Goal: Information Seeking & Learning: Learn about a topic

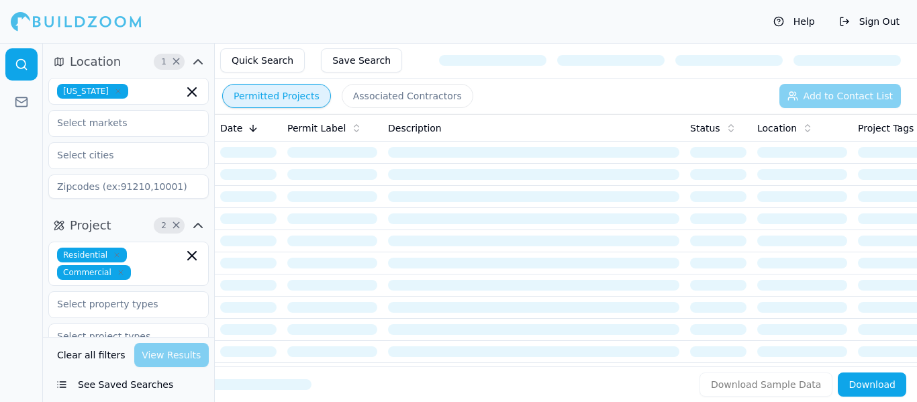
click at [398, 100] on button "Associated Contractors" at bounding box center [408, 96] width 132 height 24
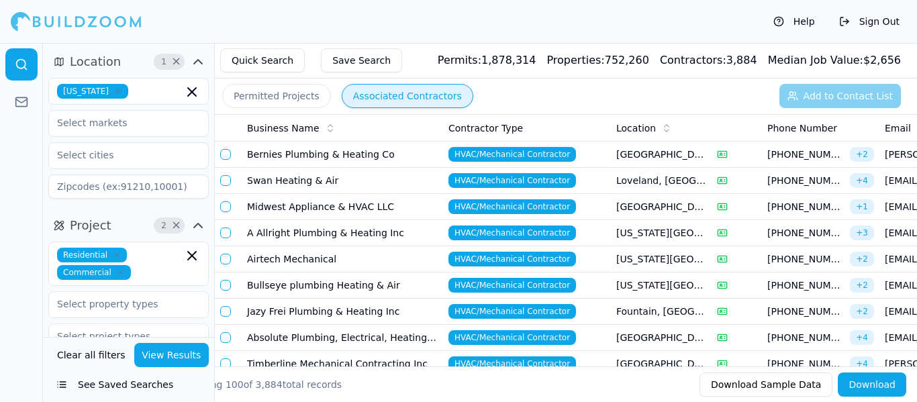
click at [408, 153] on td "Bernies Plumbing & Heating Co" at bounding box center [342, 155] width 201 height 26
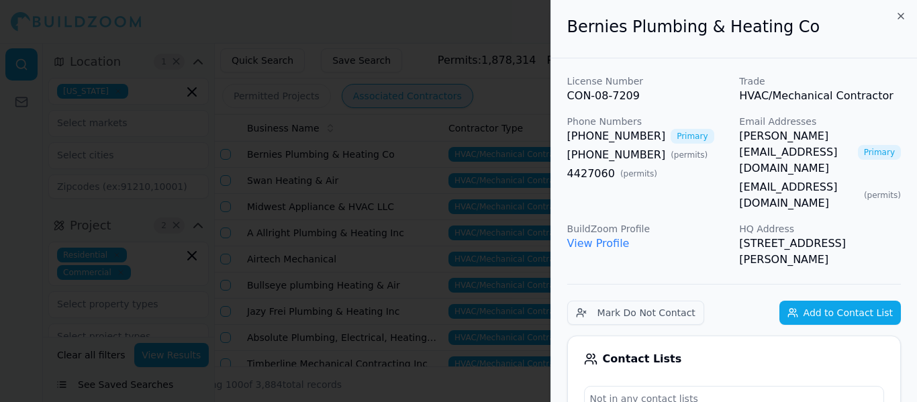
click at [830, 301] on button "Add to Contact List" at bounding box center [841, 313] width 122 height 24
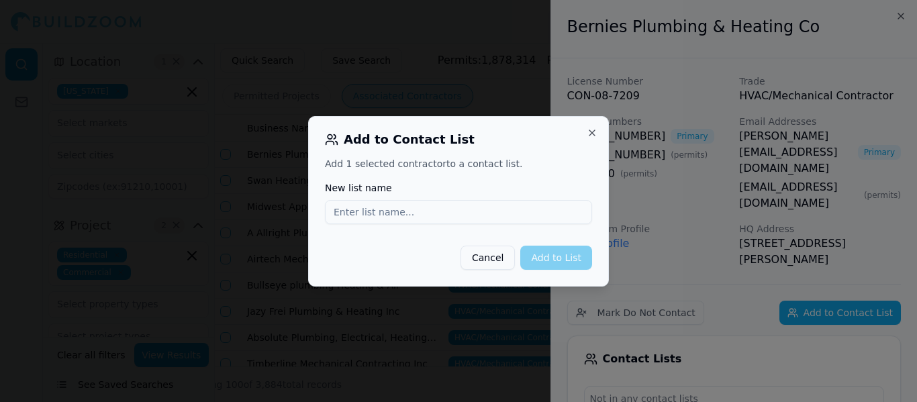
click at [502, 259] on button "Cancel" at bounding box center [488, 258] width 54 height 24
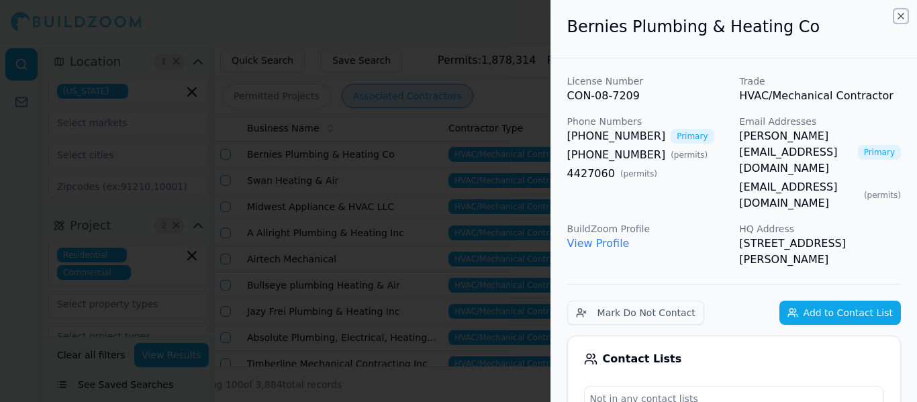
click at [901, 15] on icon "button" at bounding box center [901, 16] width 11 height 11
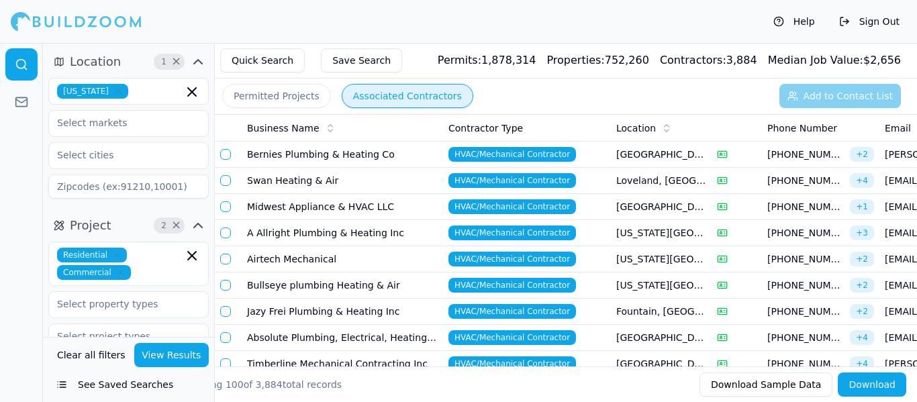
click at [572, 97] on div "Permitted Projects Associated Contractors Add to Contact List" at bounding box center [566, 96] width 703 height 35
click at [599, 161] on td "HVAC/Mechanical Contractor" at bounding box center [527, 155] width 168 height 26
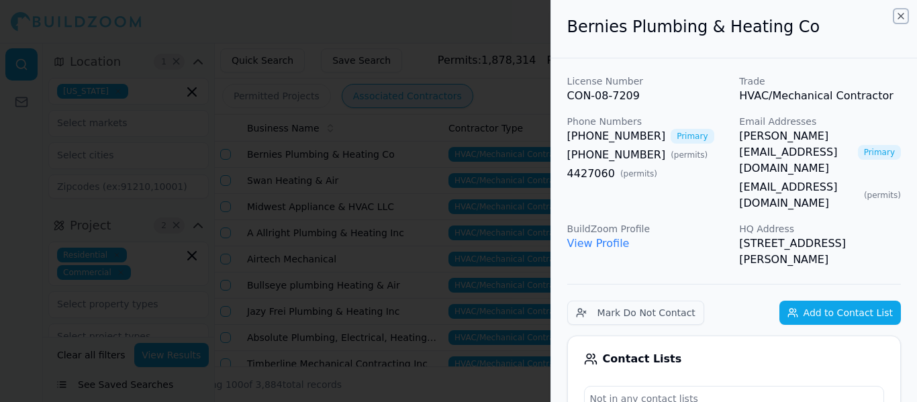
click at [900, 16] on icon "button" at bounding box center [901, 16] width 11 height 11
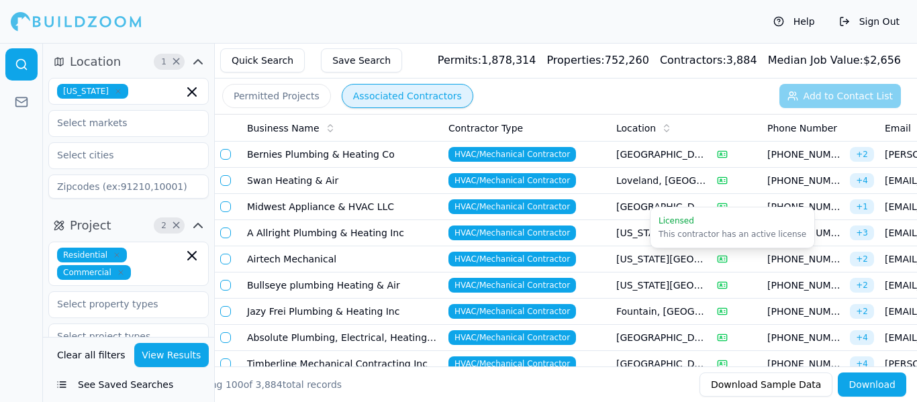
click at [625, 377] on div "Showing 100 of 3,884 total records Download Sample Data Download" at bounding box center [544, 385] width 745 height 36
click at [477, 132] on span "Contractor Type" at bounding box center [486, 128] width 75 height 13
click at [325, 132] on icon at bounding box center [330, 128] width 11 height 11
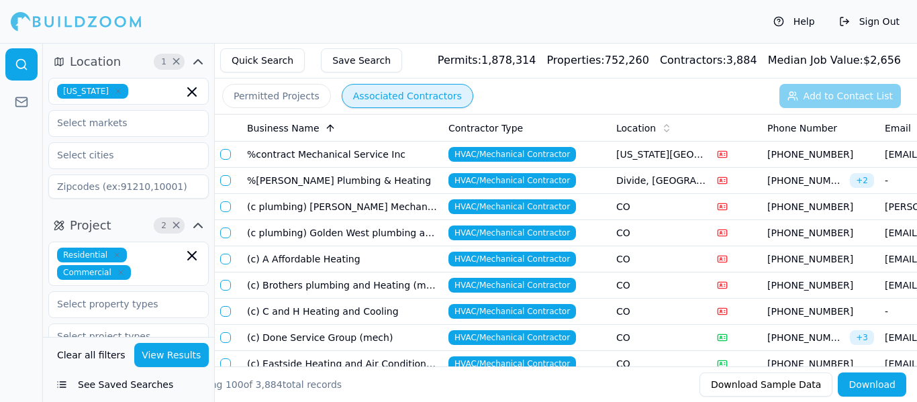
drag, startPoint x: 323, startPoint y: 132, endPoint x: 751, endPoint y: 175, distance: 430.0
click at [656, 124] on div "Location" at bounding box center [662, 128] width 90 height 13
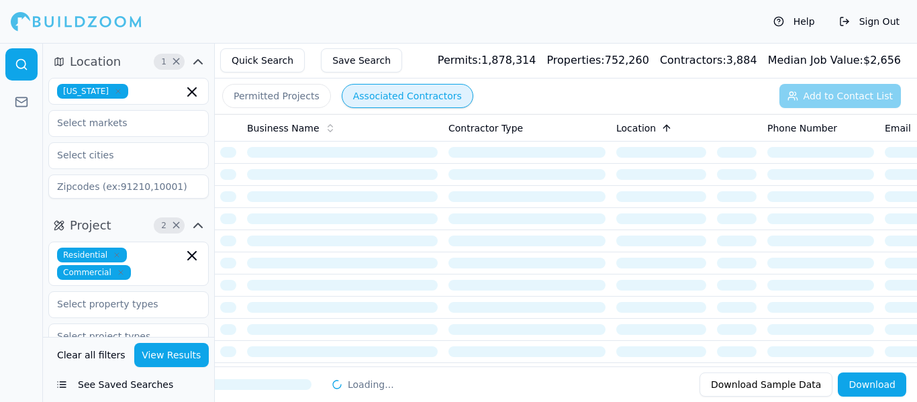
drag, startPoint x: 656, startPoint y: 124, endPoint x: 625, endPoint y: 81, distance: 53.3
click at [625, 81] on div "Permitted Projects Associated Contractors Add to Contact List" at bounding box center [566, 96] width 703 height 35
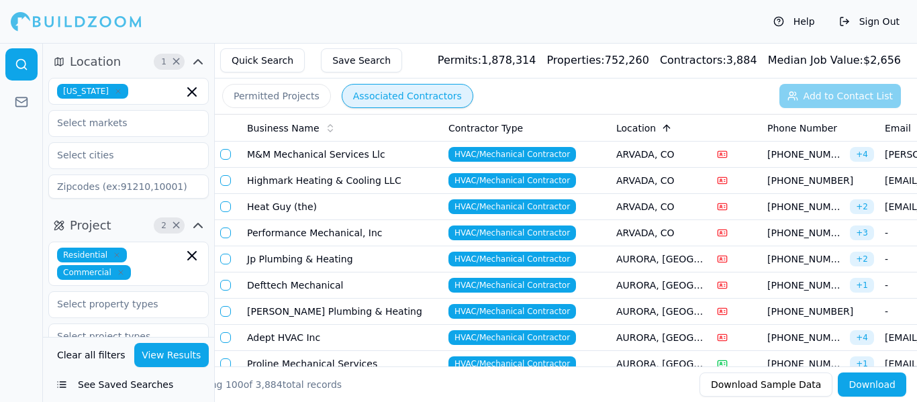
click at [122, 224] on button "Project 2 ×" at bounding box center [128, 225] width 161 height 21
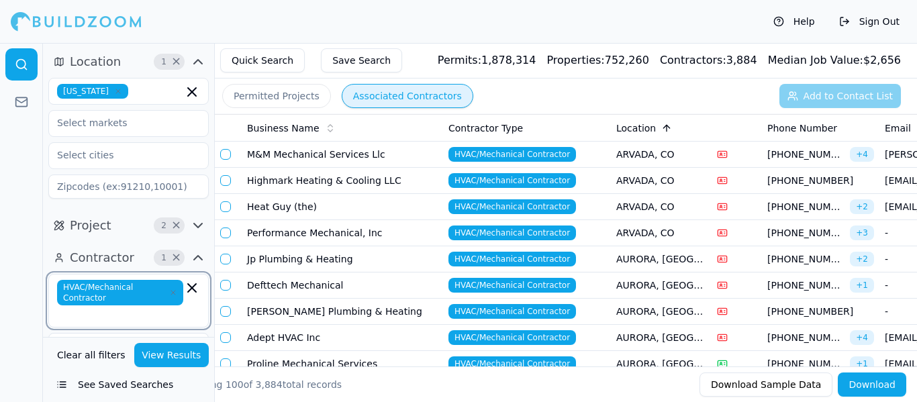
click at [195, 289] on icon "button" at bounding box center [192, 288] width 16 height 16
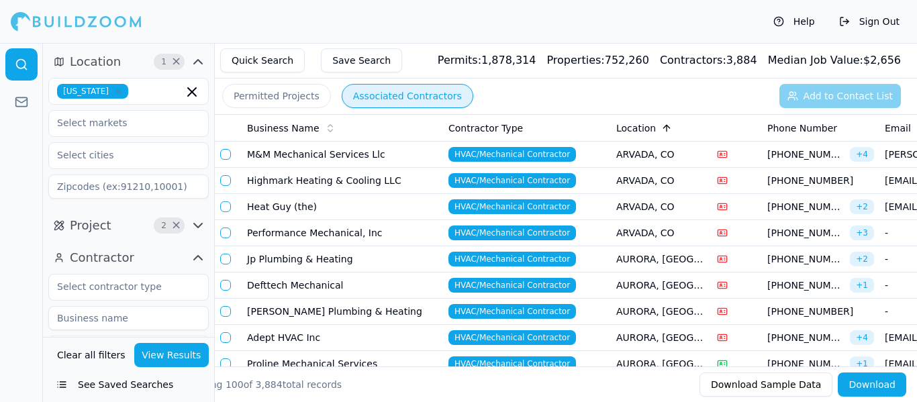
click at [193, 285] on div at bounding box center [128, 287] width 159 height 24
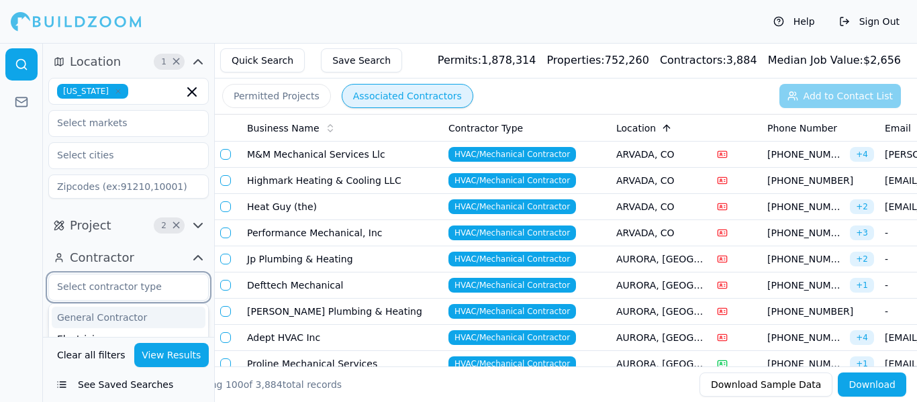
click at [174, 321] on div "General Contractor" at bounding box center [129, 317] width 154 height 21
click at [177, 318] on div "Electrician" at bounding box center [129, 317] width 154 height 21
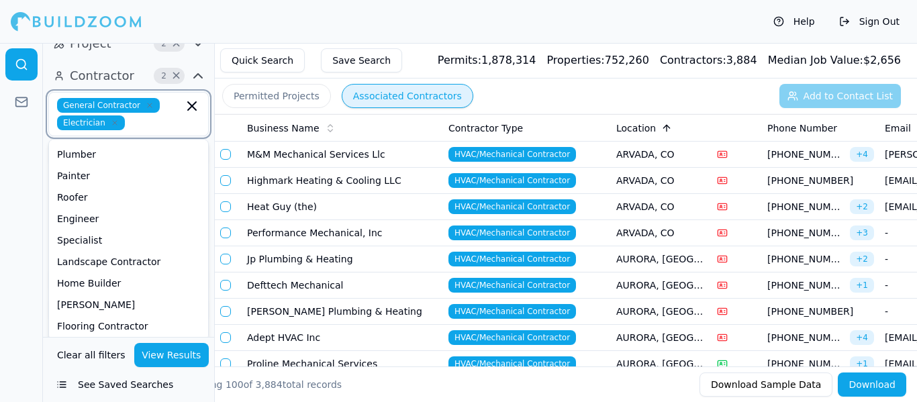
scroll to position [63, 0]
click at [167, 269] on div "Home Builder" at bounding box center [129, 261] width 154 height 21
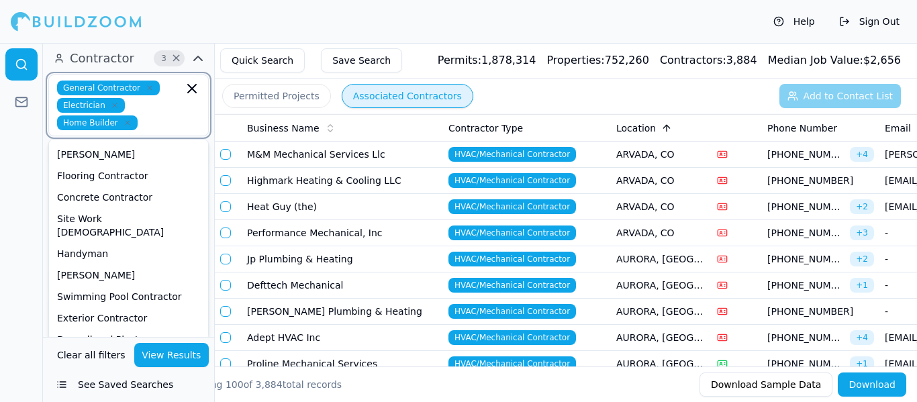
scroll to position [192, 0]
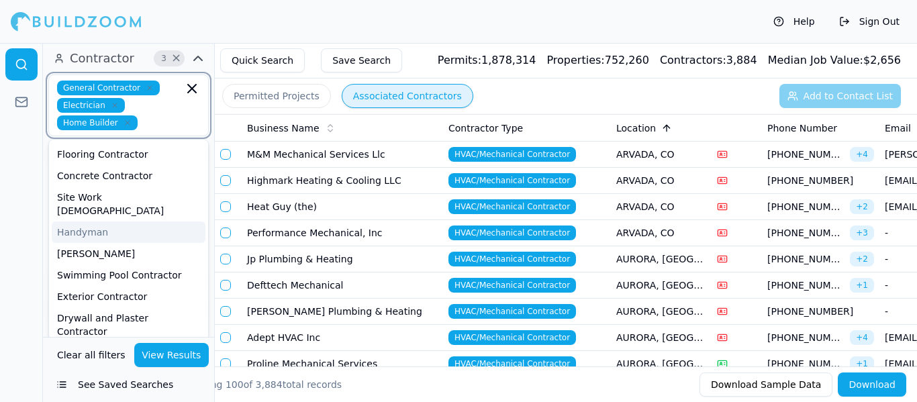
click at [168, 222] on div "Handyman" at bounding box center [129, 232] width 154 height 21
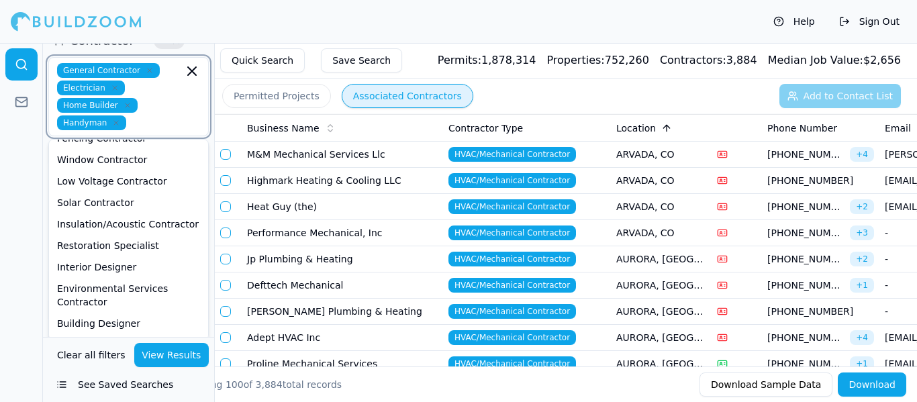
scroll to position [471, 0]
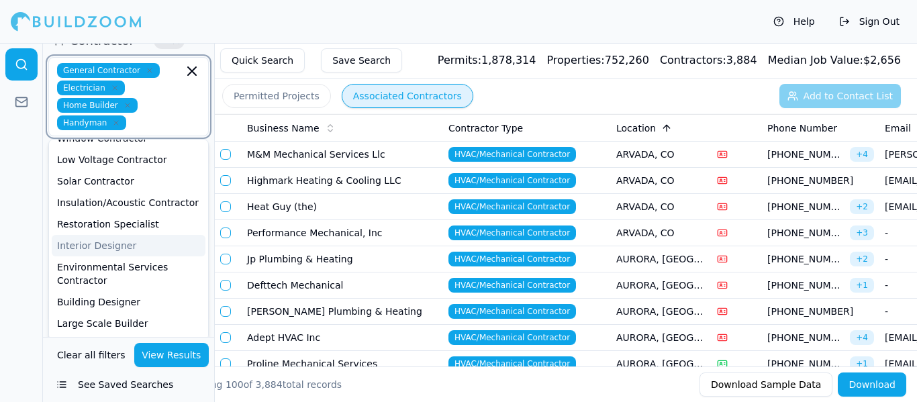
click at [152, 235] on div "Interior Designer" at bounding box center [129, 245] width 154 height 21
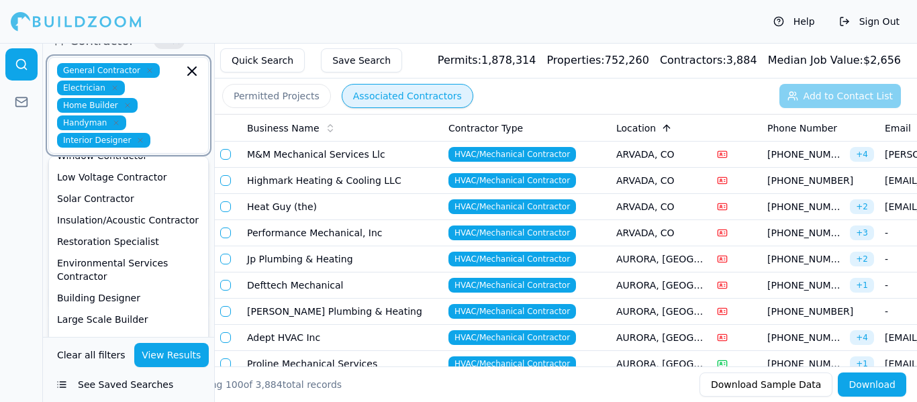
scroll to position [450, 0]
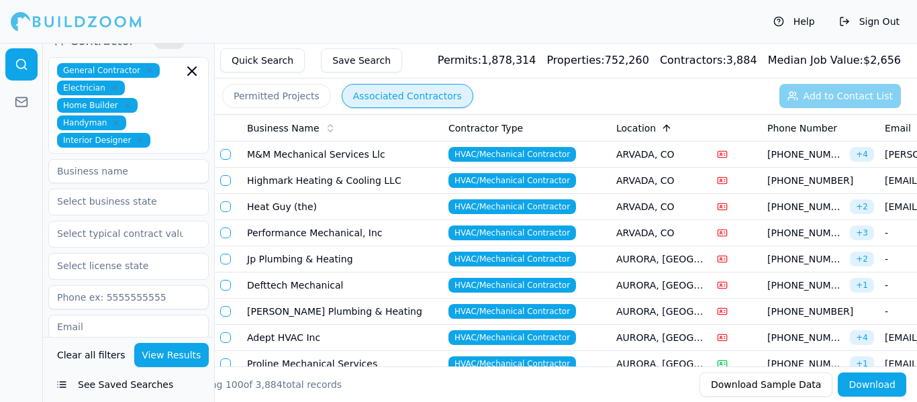
click at [169, 352] on button "View Results" at bounding box center [171, 355] width 75 height 24
